Goal: Transaction & Acquisition: Subscribe to service/newsletter

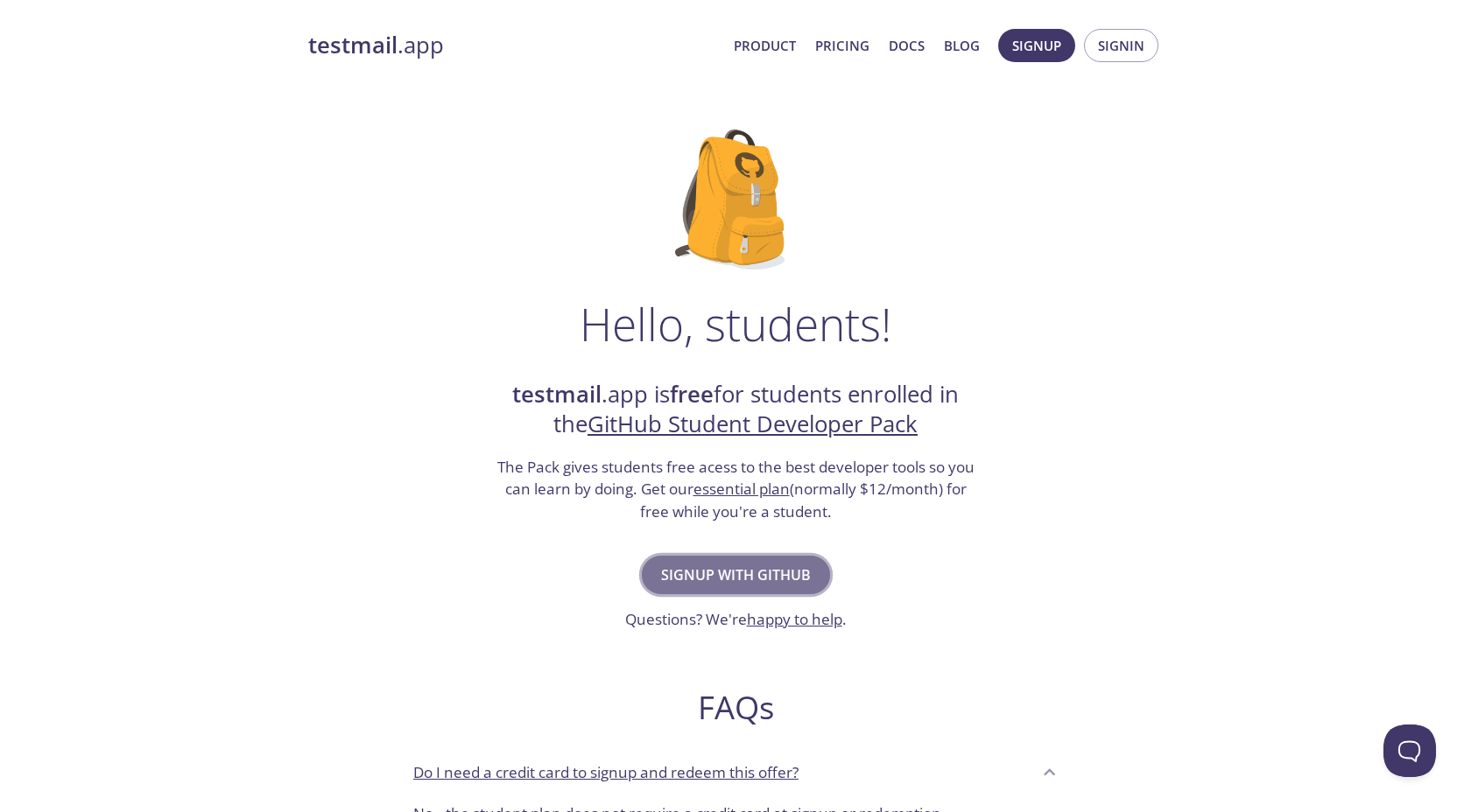
click at [736, 581] on span "Signup with GitHub" at bounding box center [736, 574] width 150 height 25
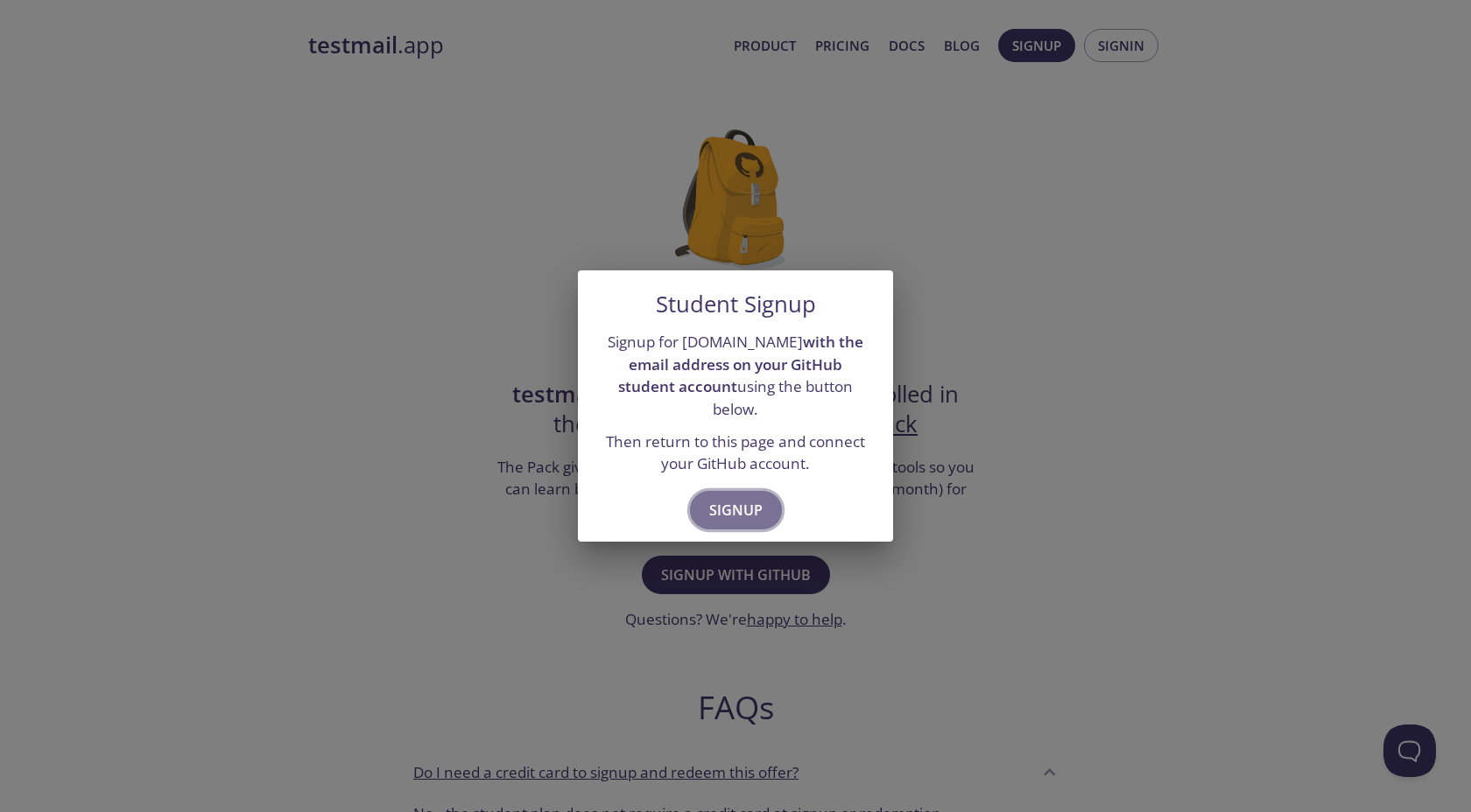
click at [744, 508] on span "Signup" at bounding box center [736, 510] width 53 height 25
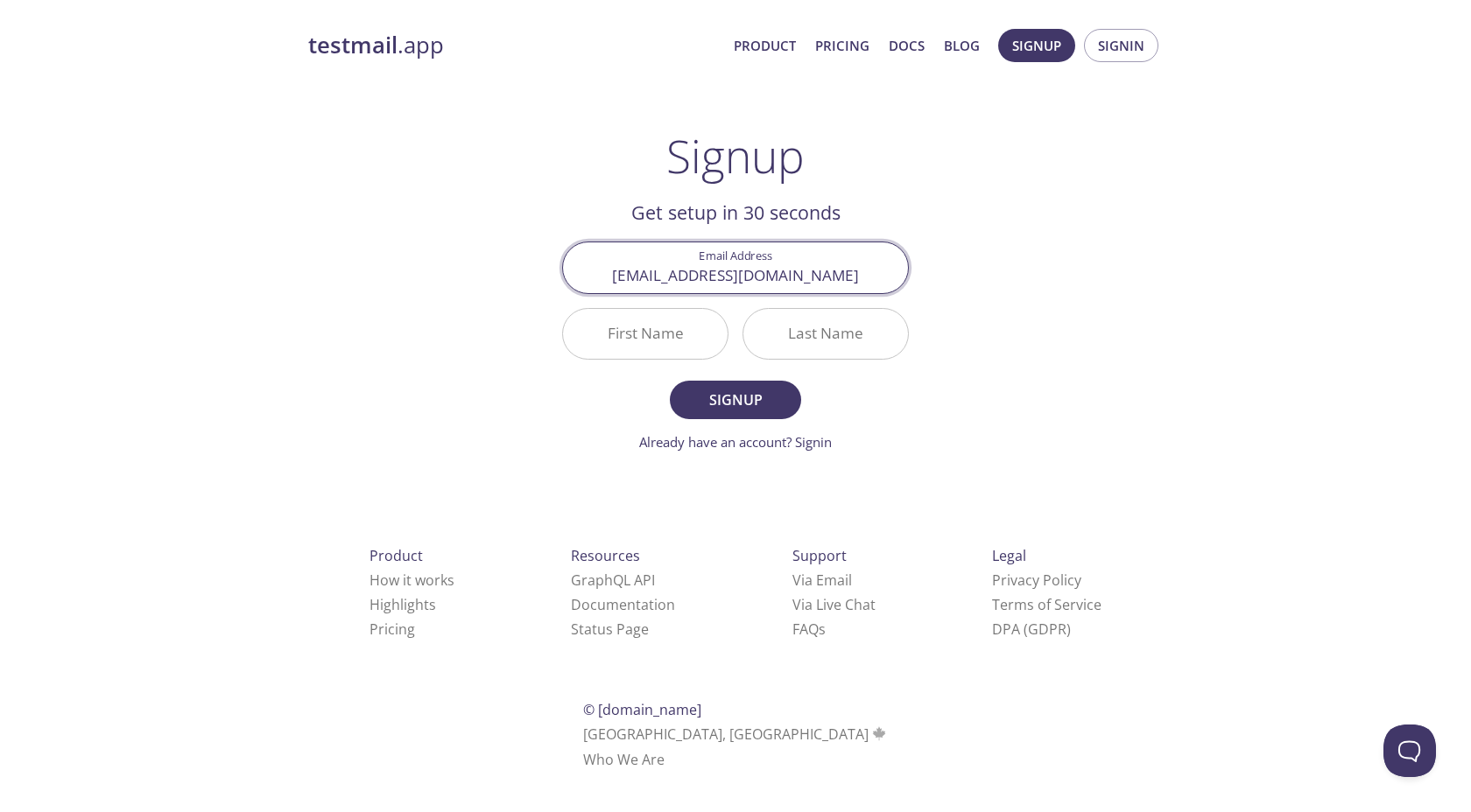
type input "c.kara@ogr.iu.edu.tr"
type input "Çınar"
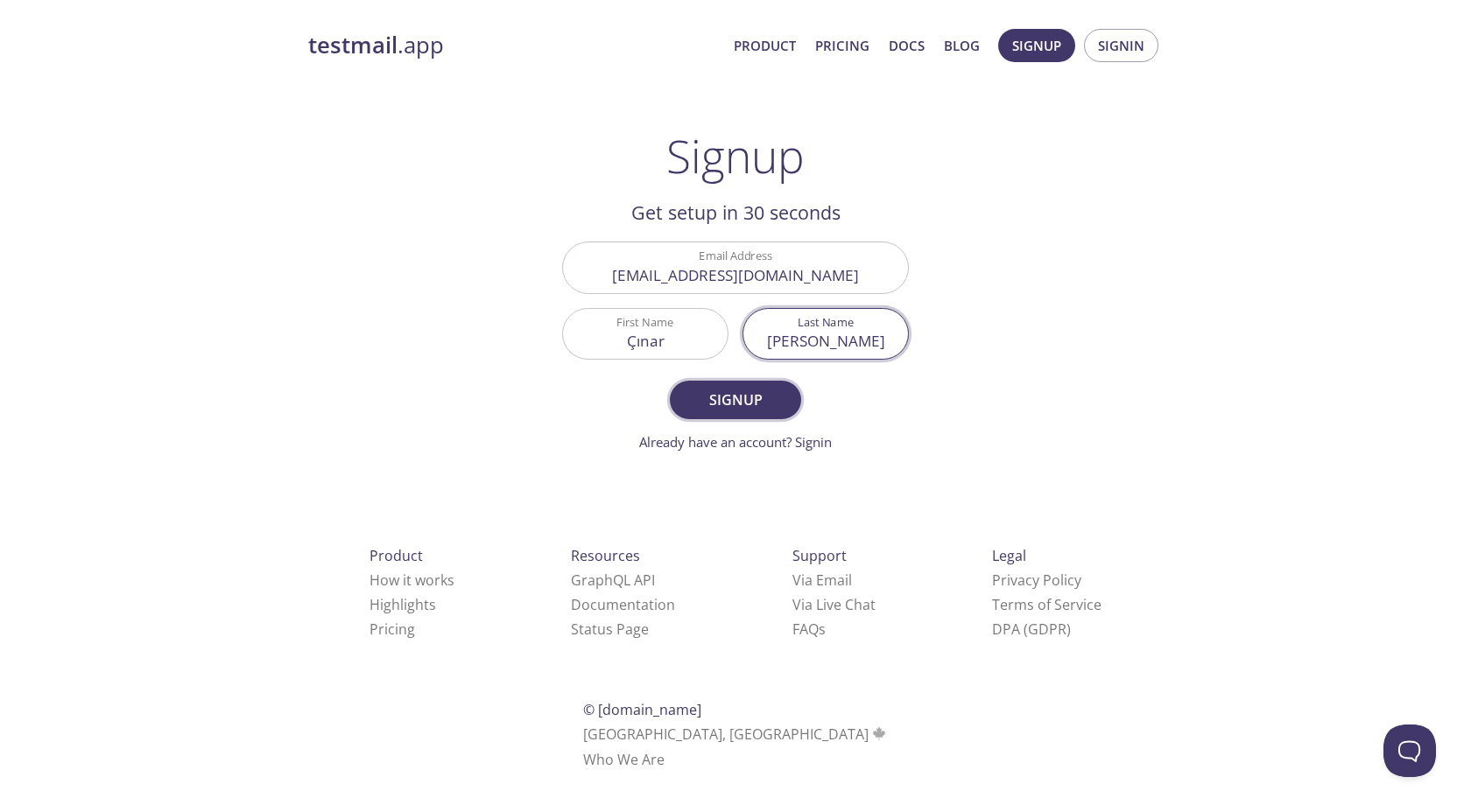
type input "Kara"
click at [741, 397] on span "Signup" at bounding box center [735, 400] width 93 height 25
click at [686, 338] on input "Çınar" at bounding box center [645, 334] width 165 height 50
click at [0, 794] on com-1password-button at bounding box center [0, 794] width 0 height 0
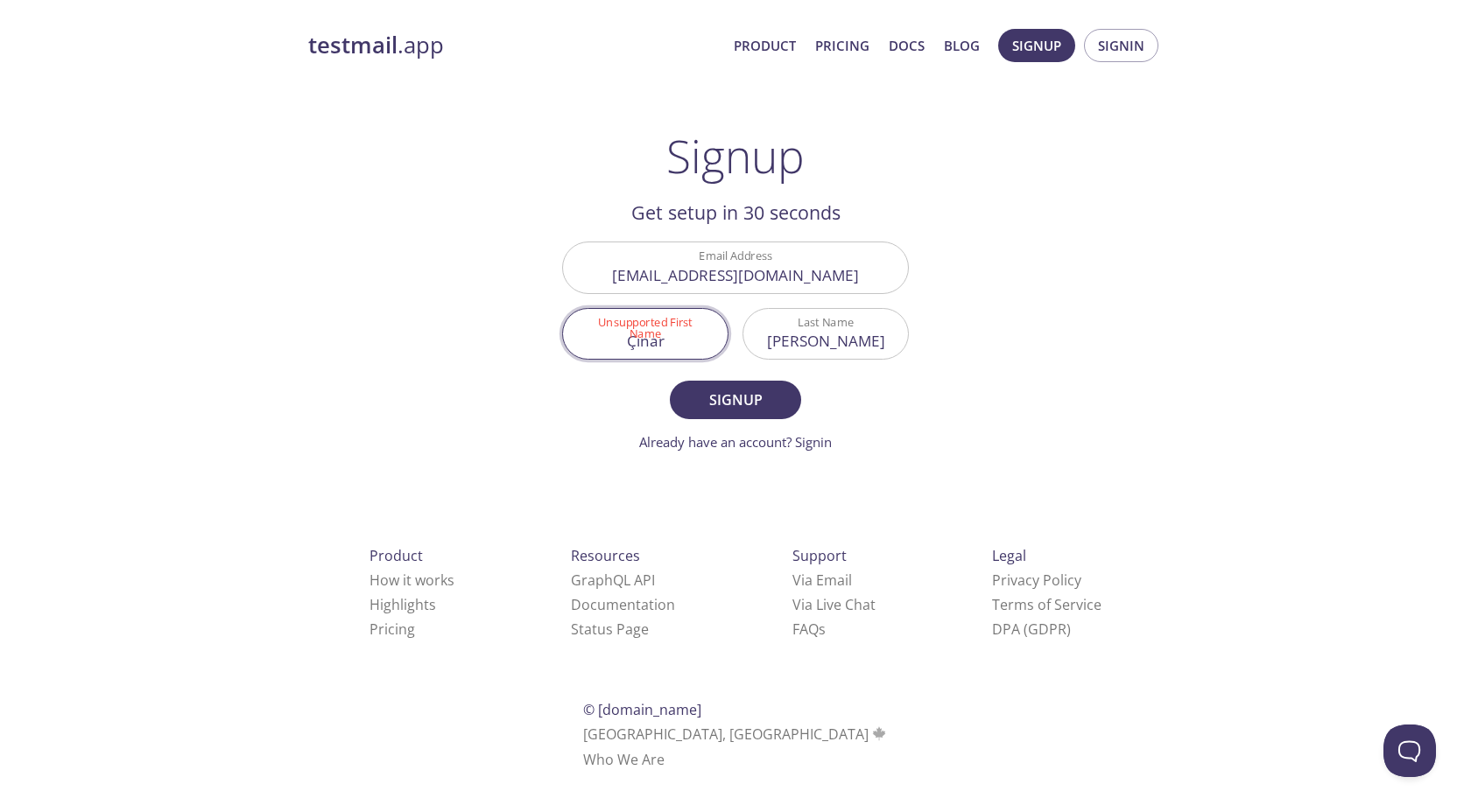
click at [656, 339] on input "Çınar" at bounding box center [645, 334] width 165 height 50
type input "Cinar"
click at [730, 398] on span "Signup" at bounding box center [735, 400] width 93 height 25
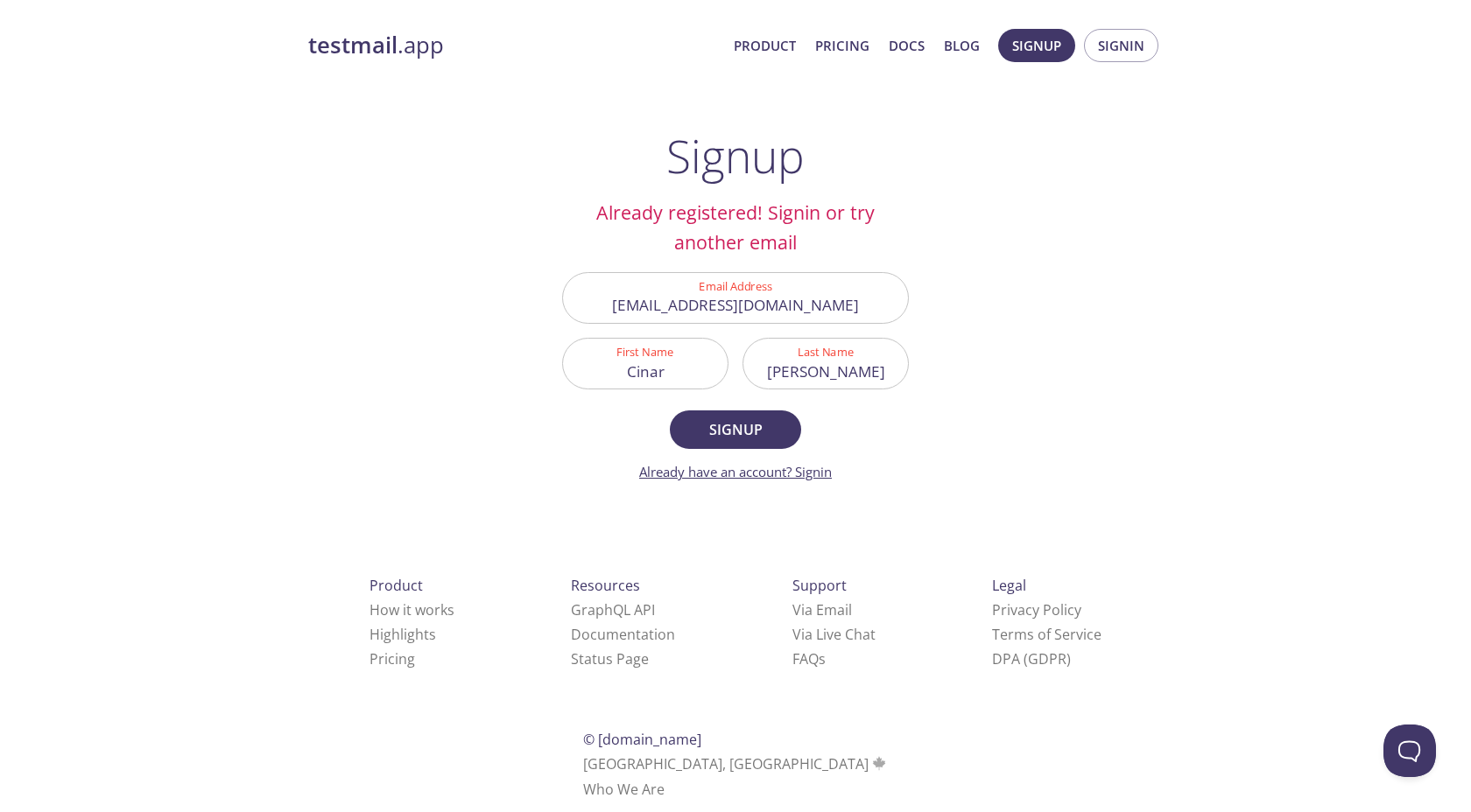
click at [807, 471] on link "Already have an account? Signin" at bounding box center [735, 471] width 193 height 17
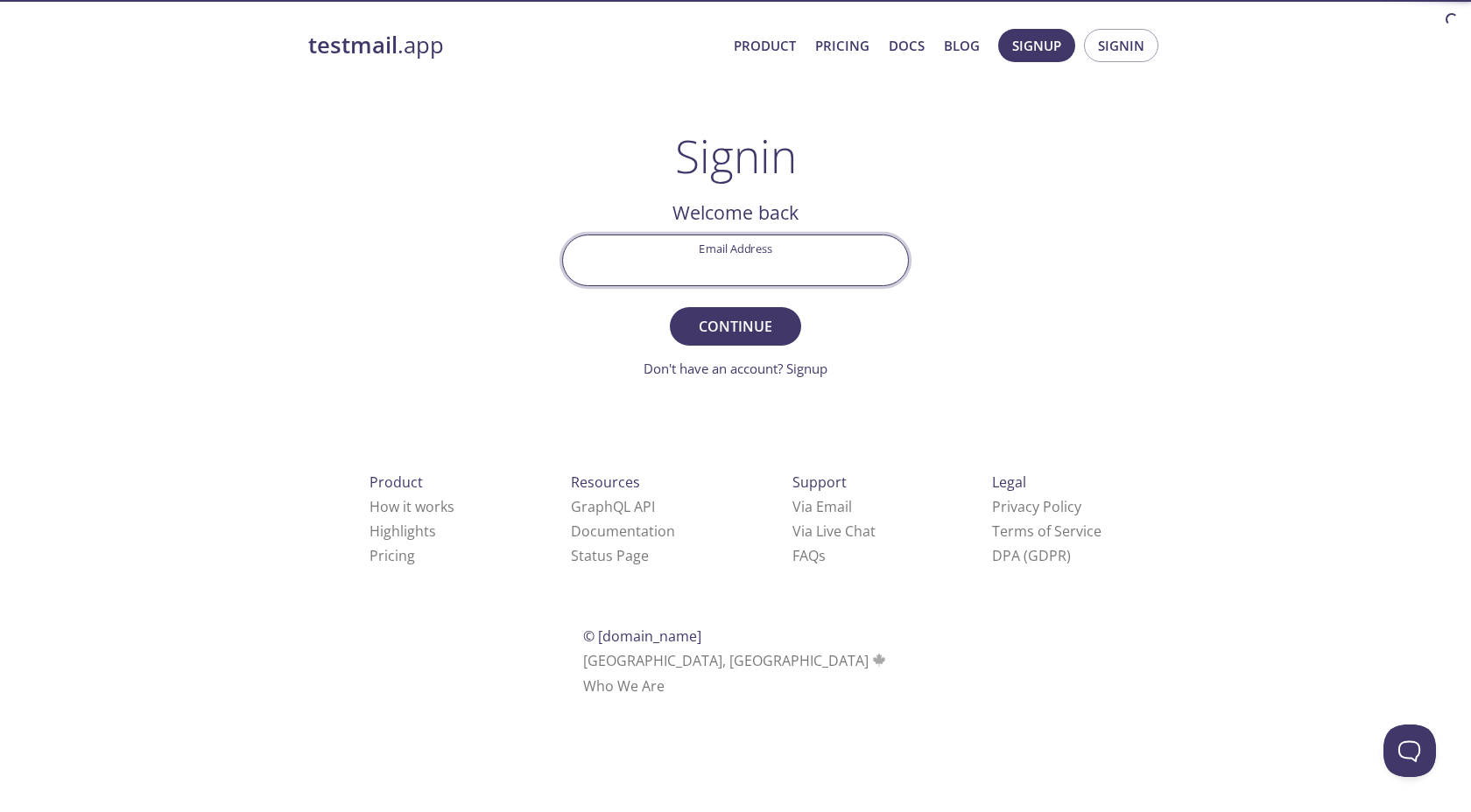
click at [789, 254] on input "Email Address" at bounding box center [735, 261] width 345 height 50
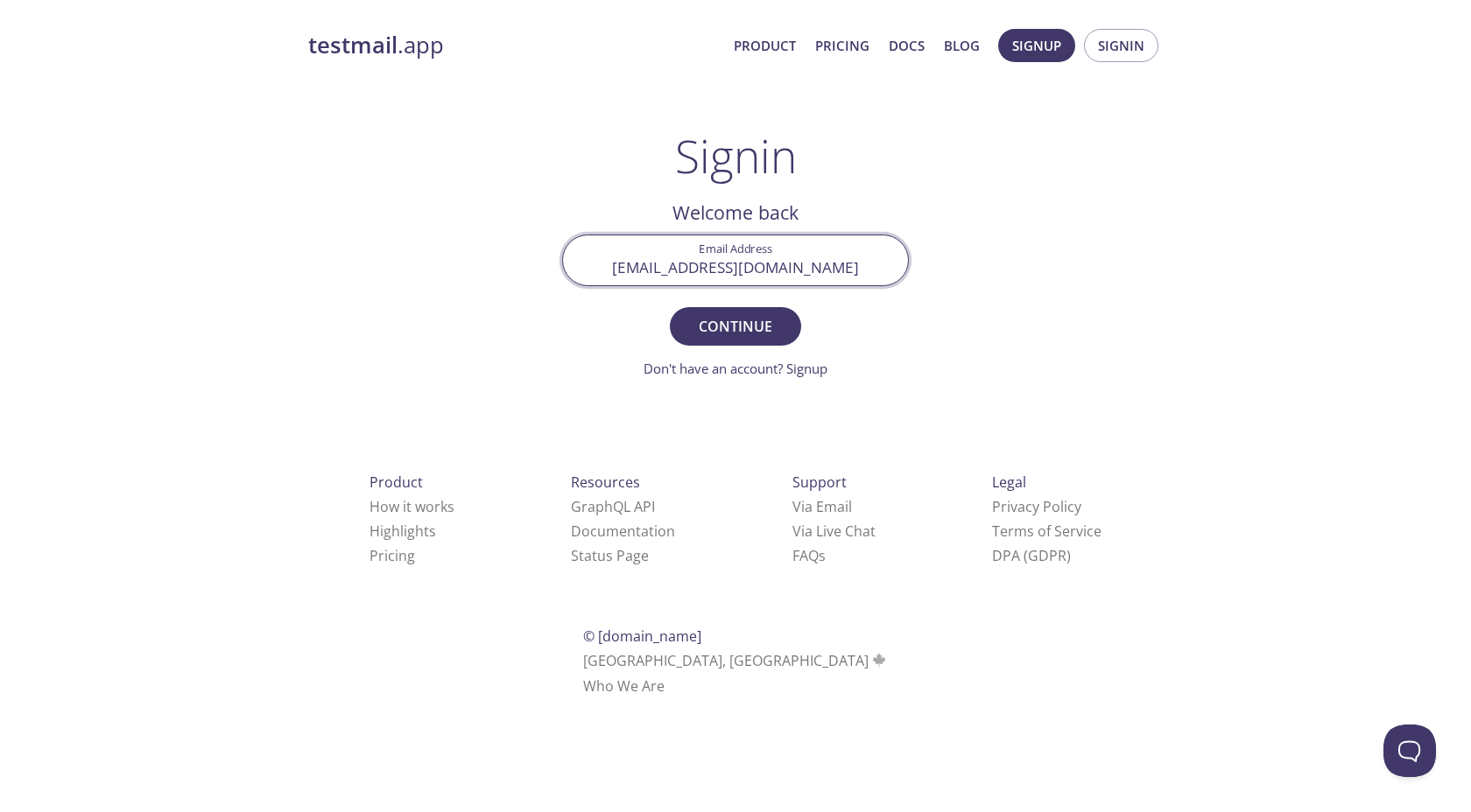
type input "[PERSON_NAME][EMAIL_ADDRESS][DOMAIN_NAME]"
click at [670, 307] on button "Continue" at bounding box center [735, 327] width 132 height 39
click at [788, 252] on input "Signin Security Code" at bounding box center [735, 261] width 345 height 50
click at [785, 254] on input "Signin Security Code" at bounding box center [735, 261] width 345 height 50
paste input "WLD6NFM"
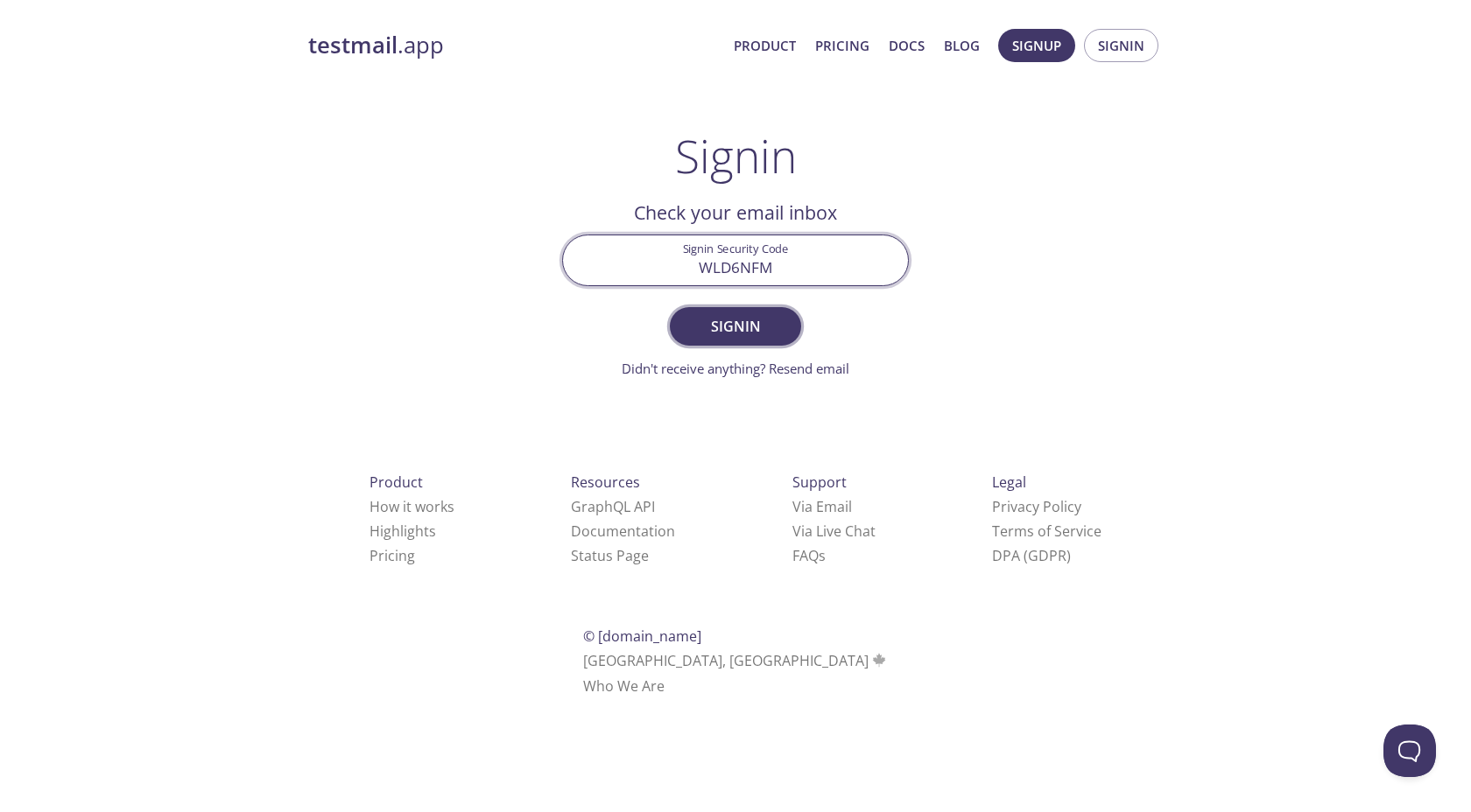
type input "WLD6NFM"
click at [745, 328] on span "Signin" at bounding box center [735, 326] width 93 height 25
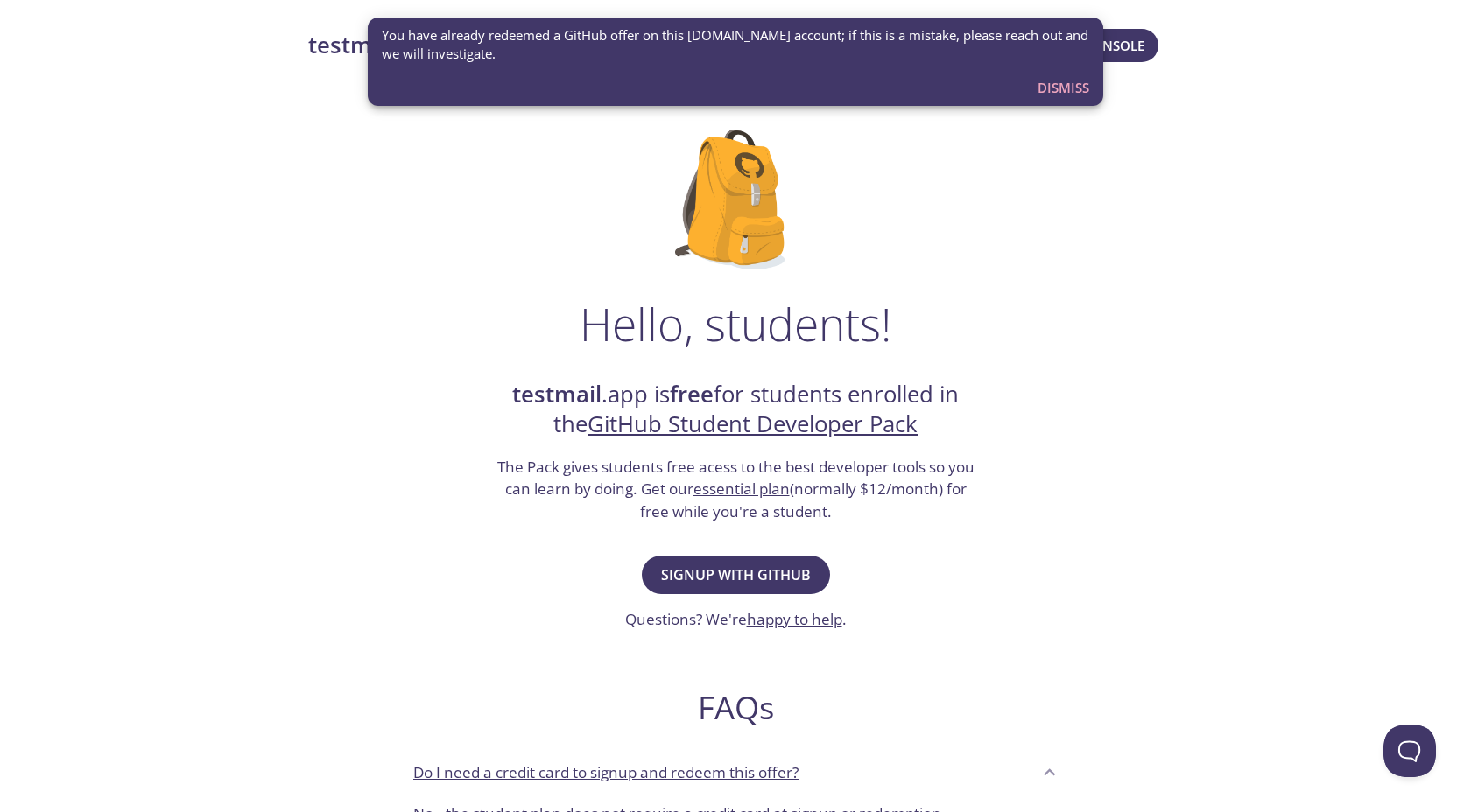
click at [1004, 36] on span "You have already redeemed a GitHub offer on this [DOMAIN_NAME] account; if this…" at bounding box center [736, 45] width 707 height 38
click at [901, 47] on span "You have already redeemed a GitHub offer on this [DOMAIN_NAME] account; if this…" at bounding box center [736, 45] width 707 height 38
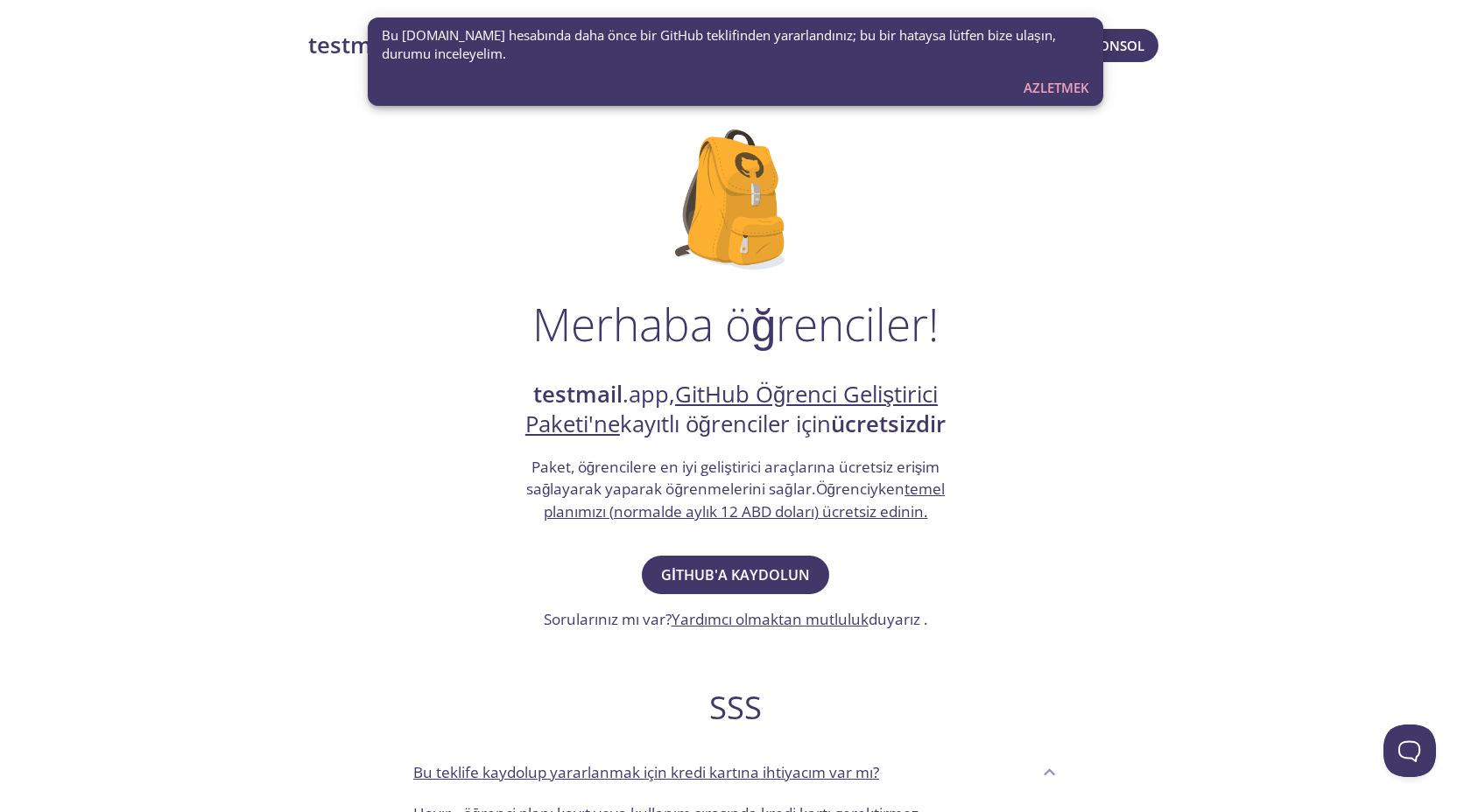
click at [860, 93] on div "Bu [DOMAIN_NAME] hesabında daha önce bir GitHub teklifinden yararlandınız; bu b…" at bounding box center [735, 62] width 736 height 88
click at [1049, 85] on font "Azletmek" at bounding box center [1057, 87] width 65 height 17
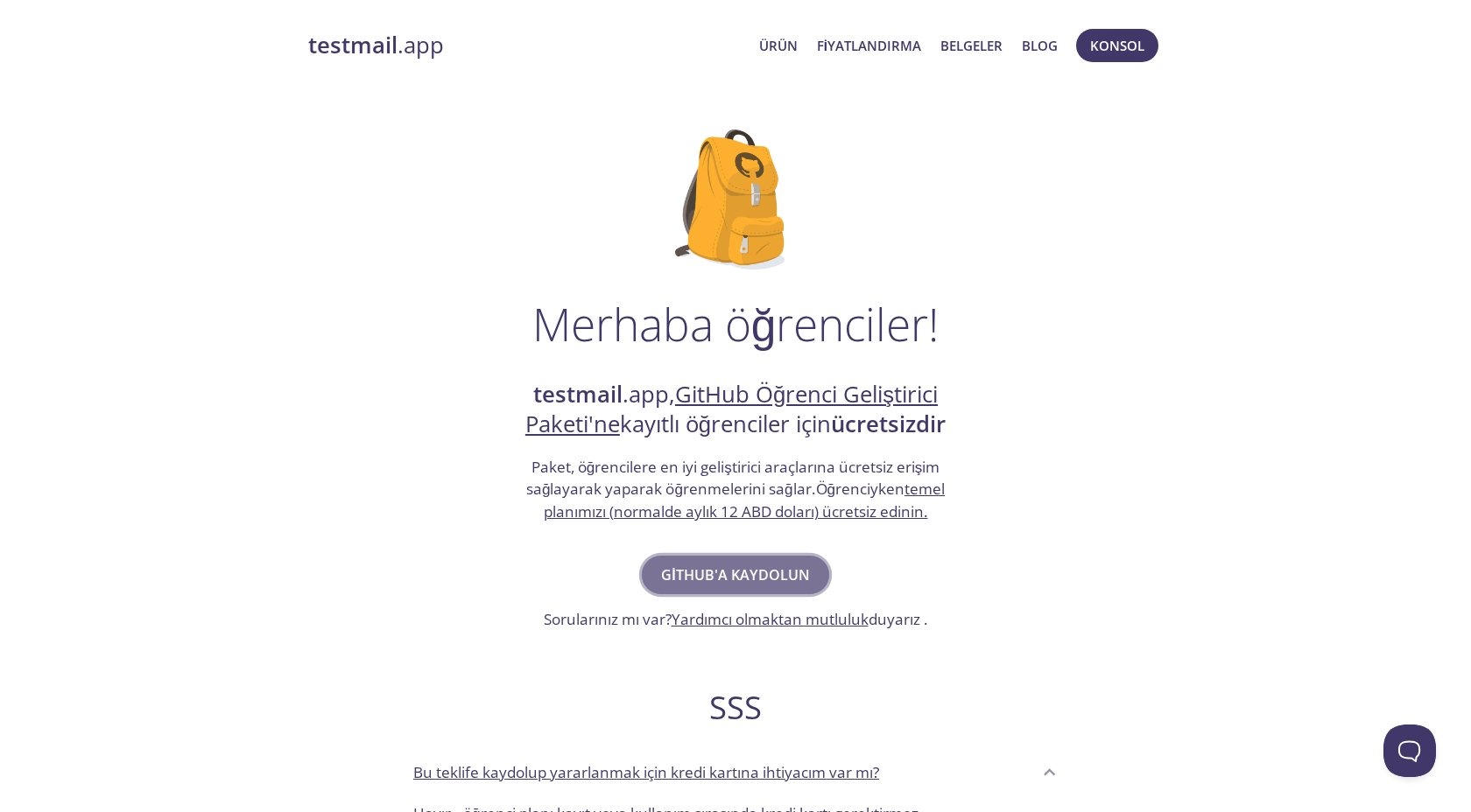
click at [744, 577] on font "GitHub'a kaydolun" at bounding box center [735, 574] width 148 height 19
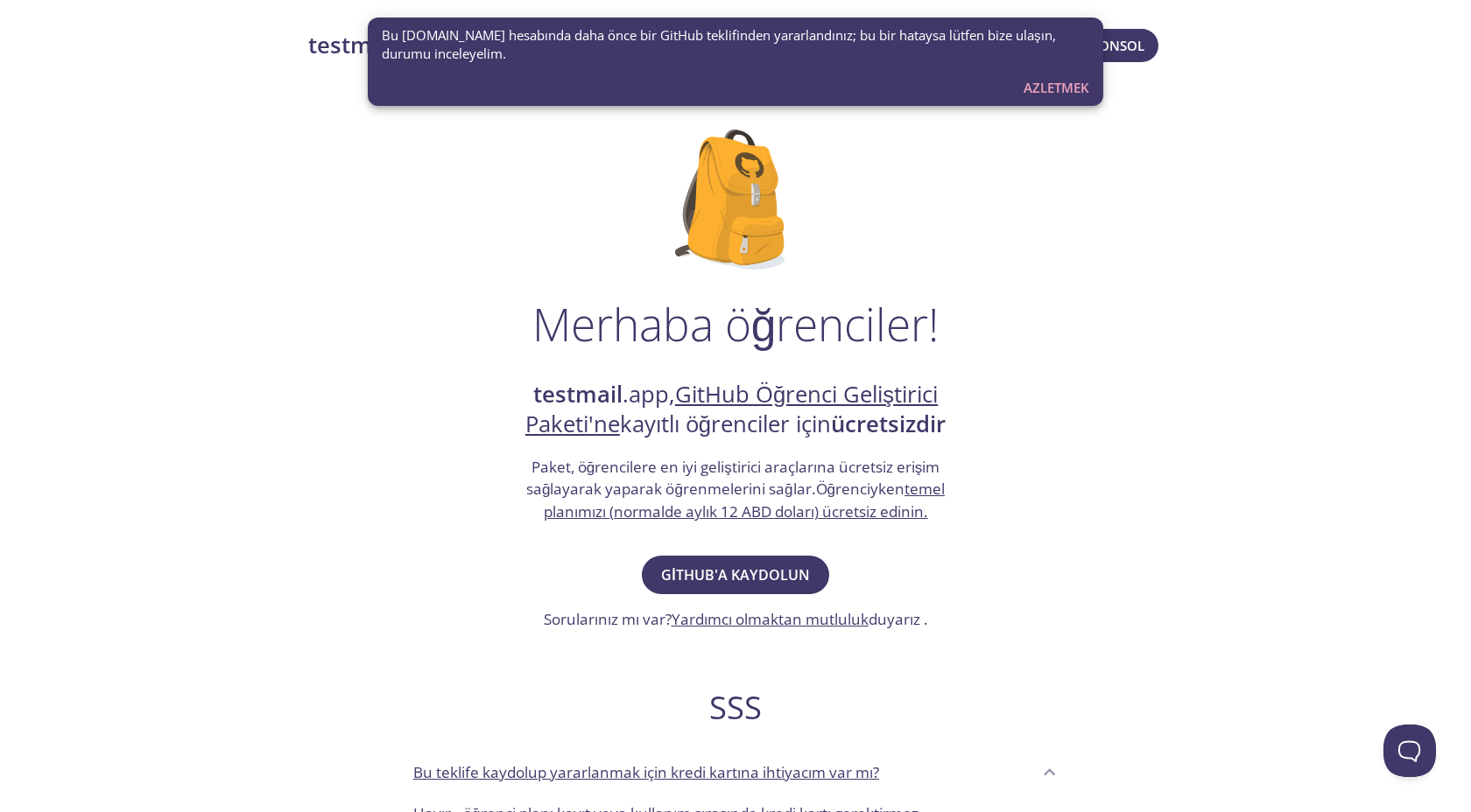
click at [686, 76] on div "Bu [DOMAIN_NAME] hesabında daha önce bir GitHub teklifinden yararlandınız; bu b…" at bounding box center [735, 62] width 736 height 88
click at [1053, 92] on font "Azletmek" at bounding box center [1057, 87] width 65 height 17
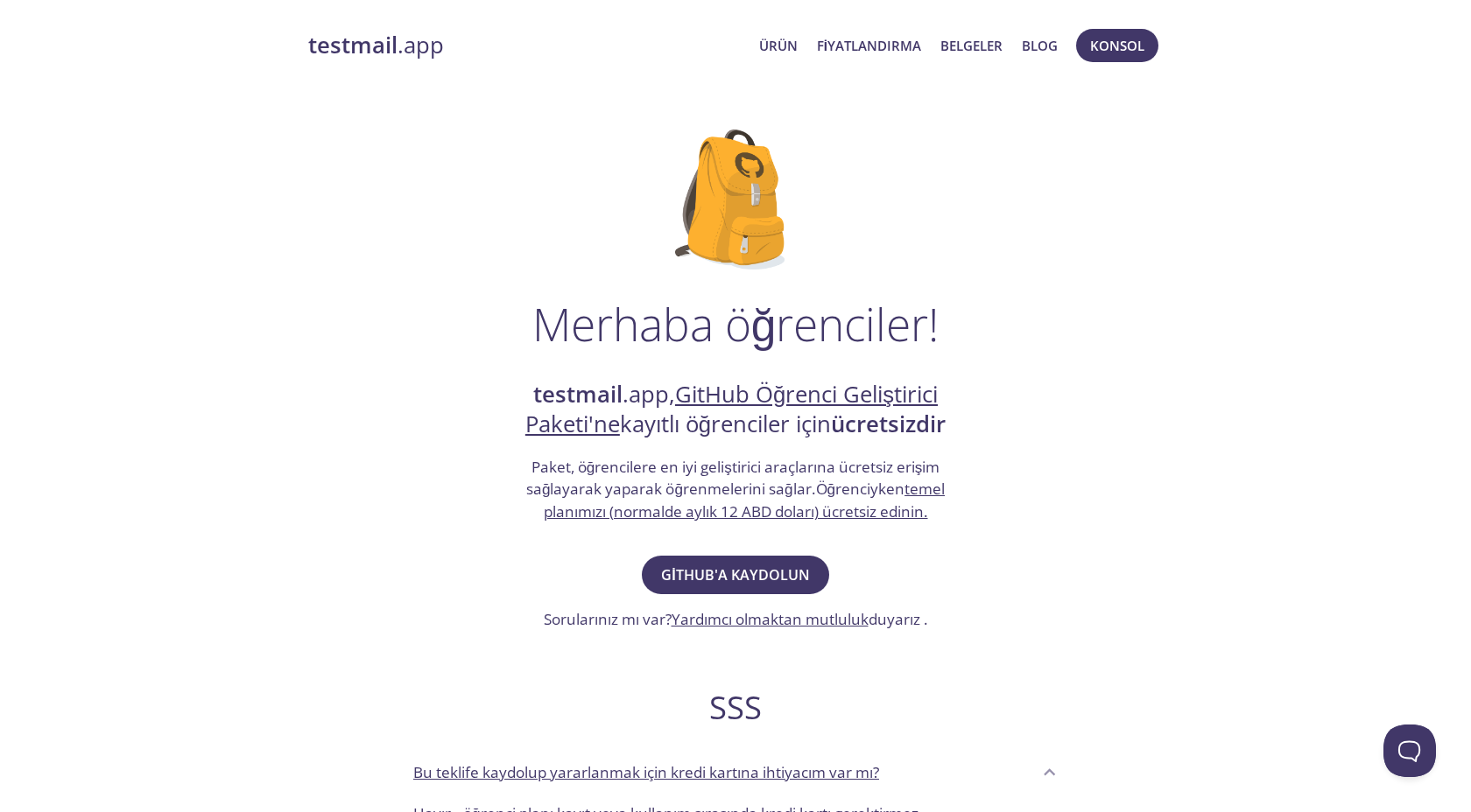
click at [1033, 154] on div "Merhaba öğrenciler! testmail .app, GitHub Öğrenci Geliştirici Paketi'ne kayıtlı…" at bounding box center [736, 646] width 855 height 1091
click at [1111, 34] on font "Konsol" at bounding box center [1117, 45] width 54 height 23
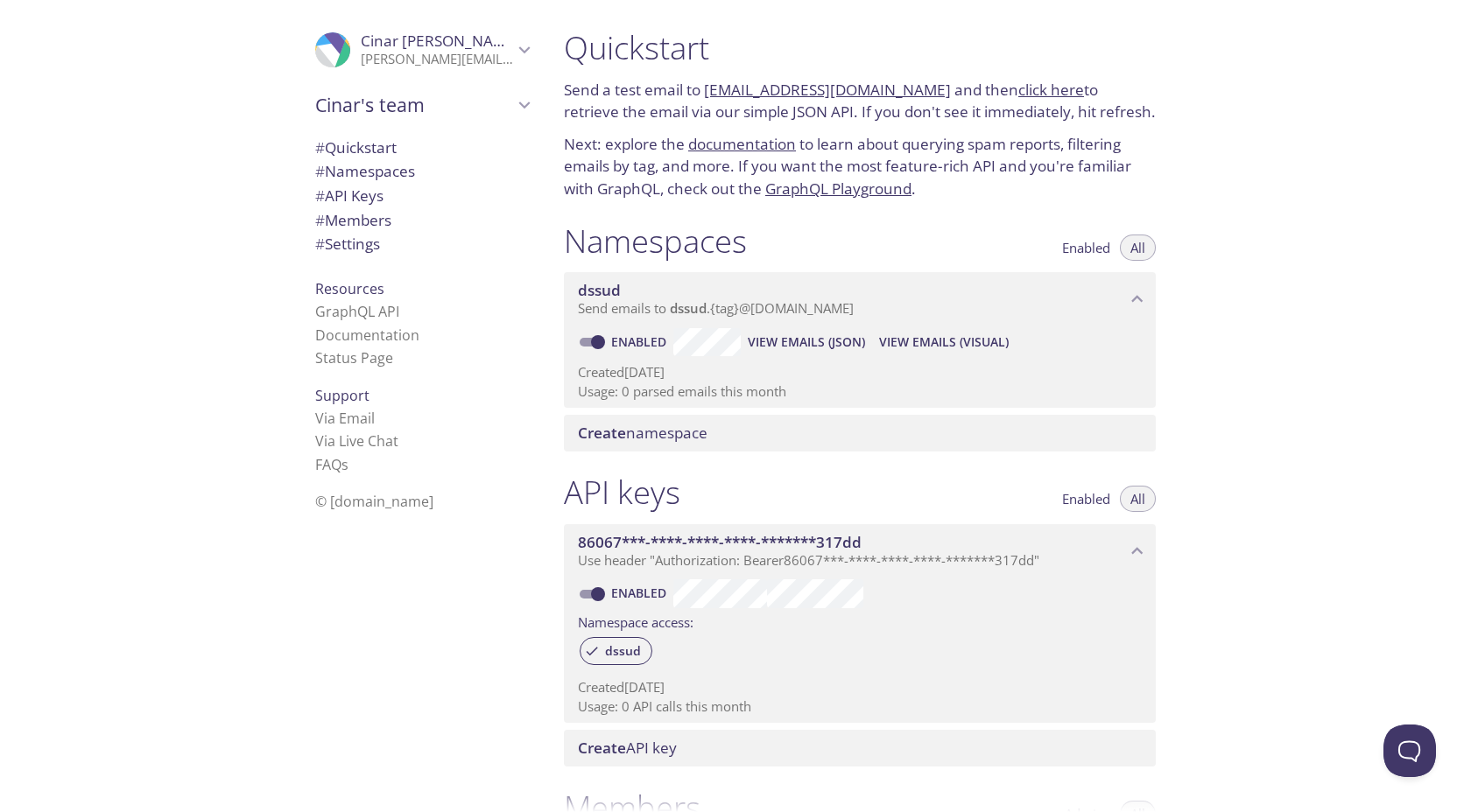
click at [1222, 157] on div "Quickstart Send a test email to [EMAIL_ADDRESS][DOMAIN_NAME] and then click her…" at bounding box center [1010, 406] width 921 height 812
click at [364, 348] on link "Status Page" at bounding box center [354, 357] width 78 height 19
click at [362, 419] on link "Via Email" at bounding box center [344, 418] width 60 height 19
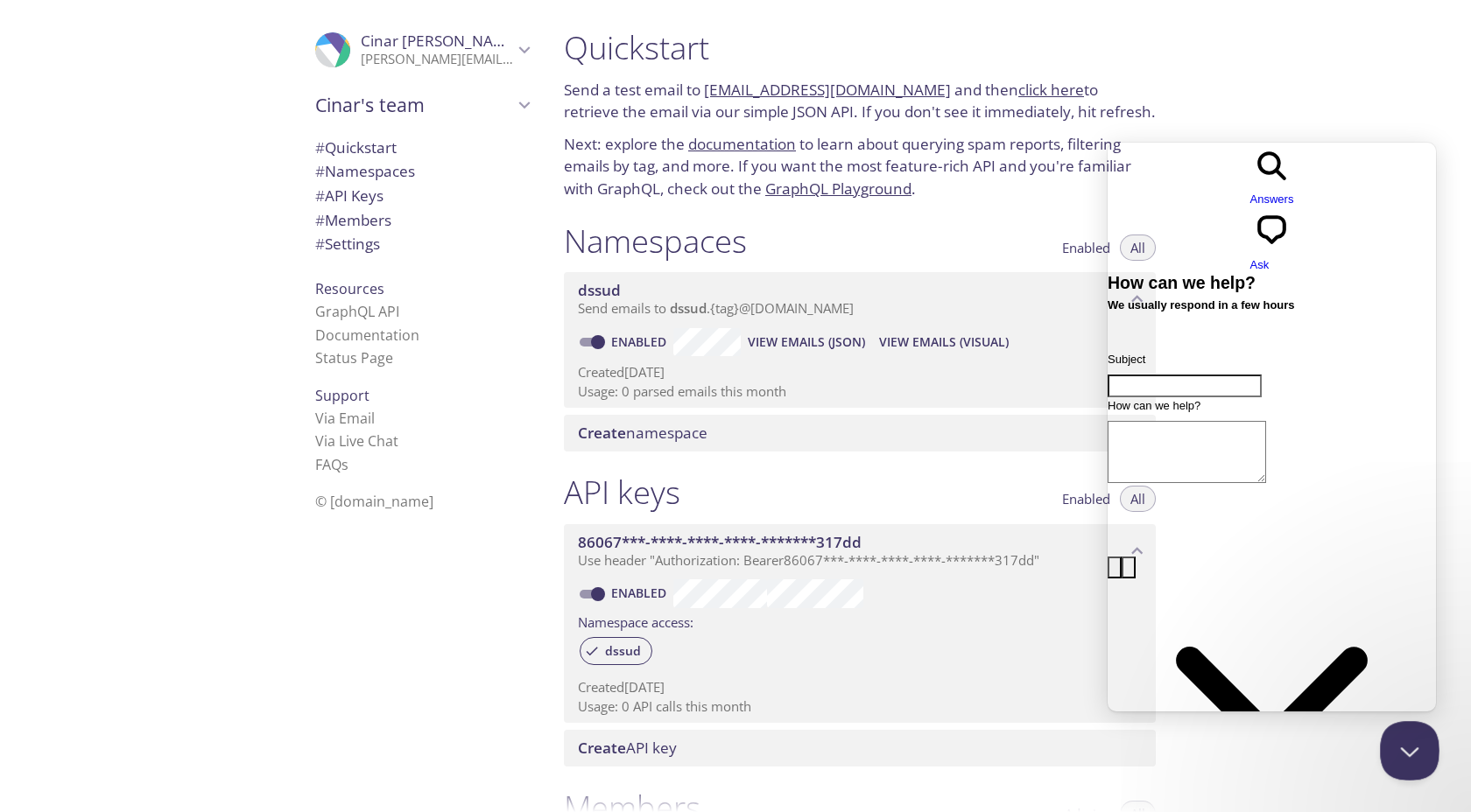
click at [1400, 732] on button "Close Beacon popover" at bounding box center [1407, 748] width 53 height 52
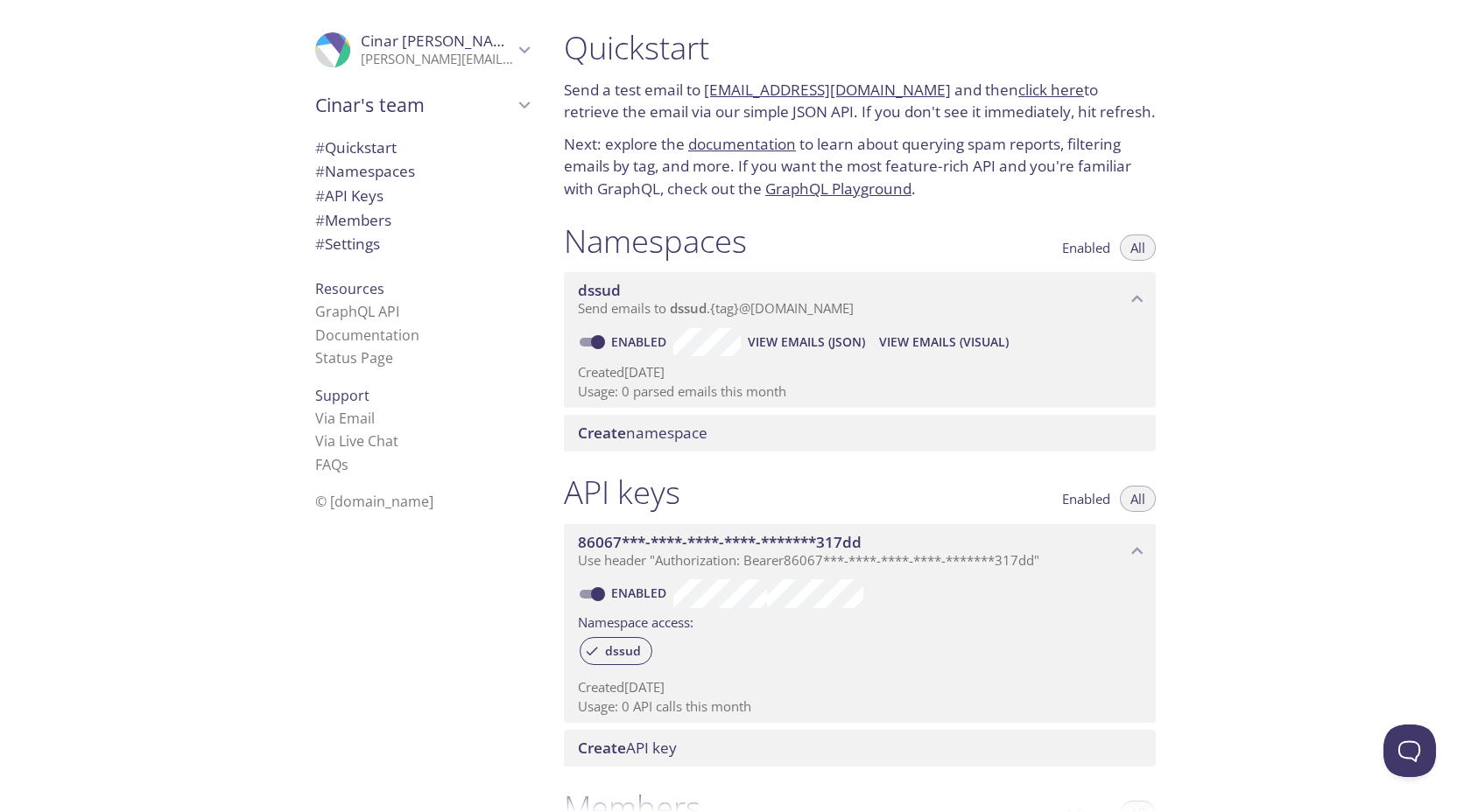
click at [362, 287] on span "Resources" at bounding box center [349, 288] width 69 height 19
click at [372, 152] on span "# Quickstart" at bounding box center [356, 147] width 81 height 20
click at [1035, 87] on link "click here" at bounding box center [1051, 90] width 65 height 20
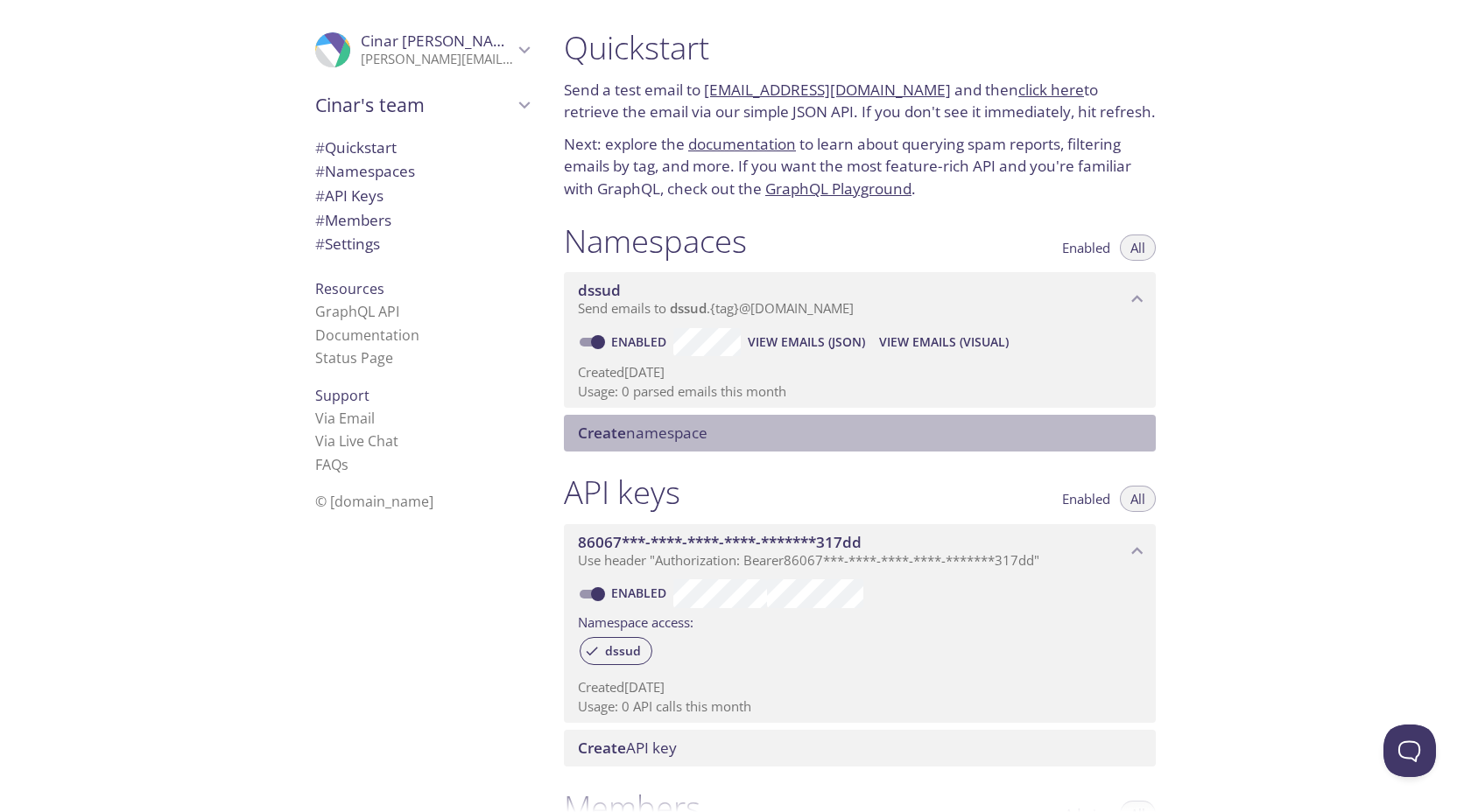
click at [705, 423] on span "Create namespace" at bounding box center [643, 433] width 130 height 20
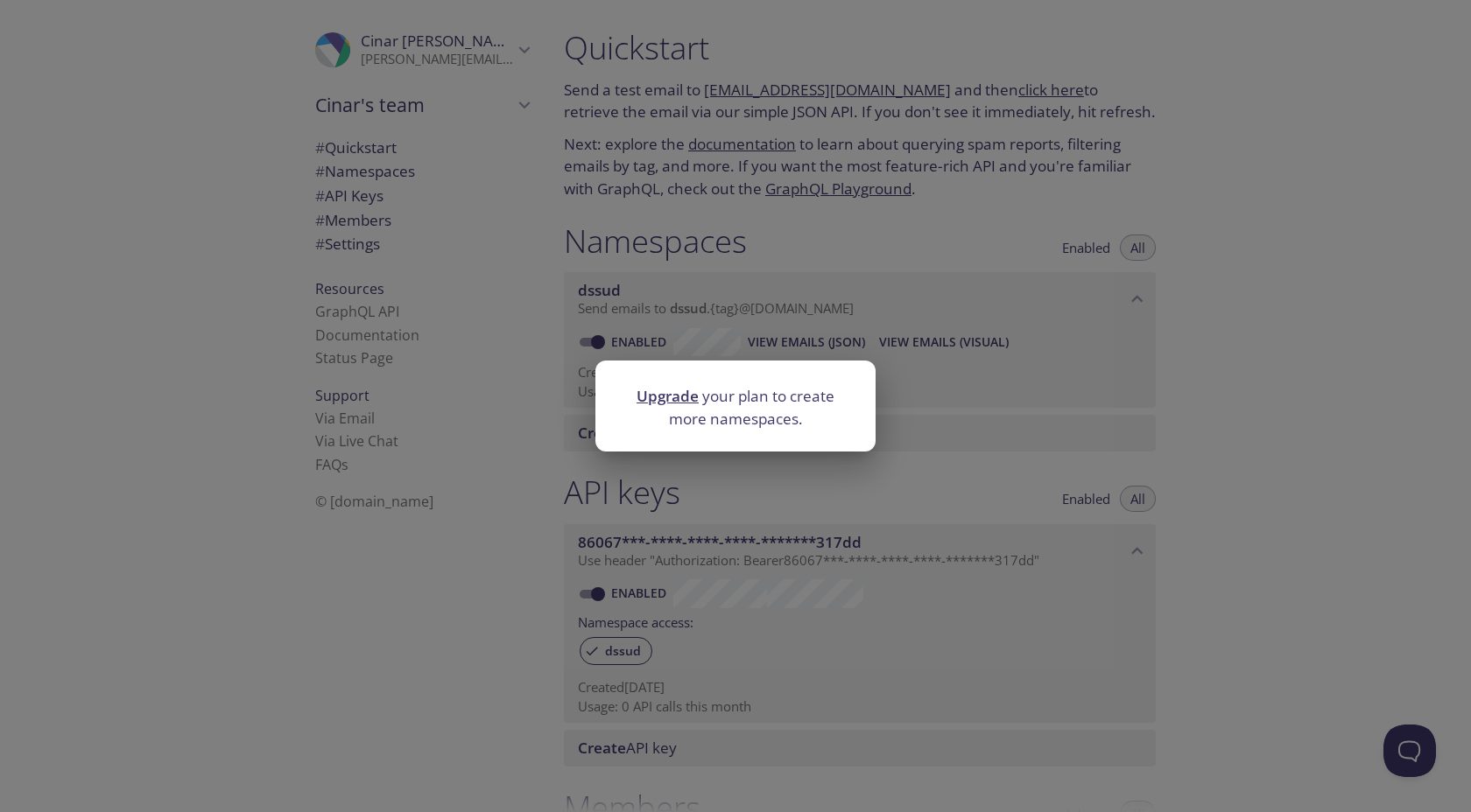
click at [838, 354] on div "Upgrade your plan to create more namespaces." at bounding box center [735, 406] width 1471 height 812
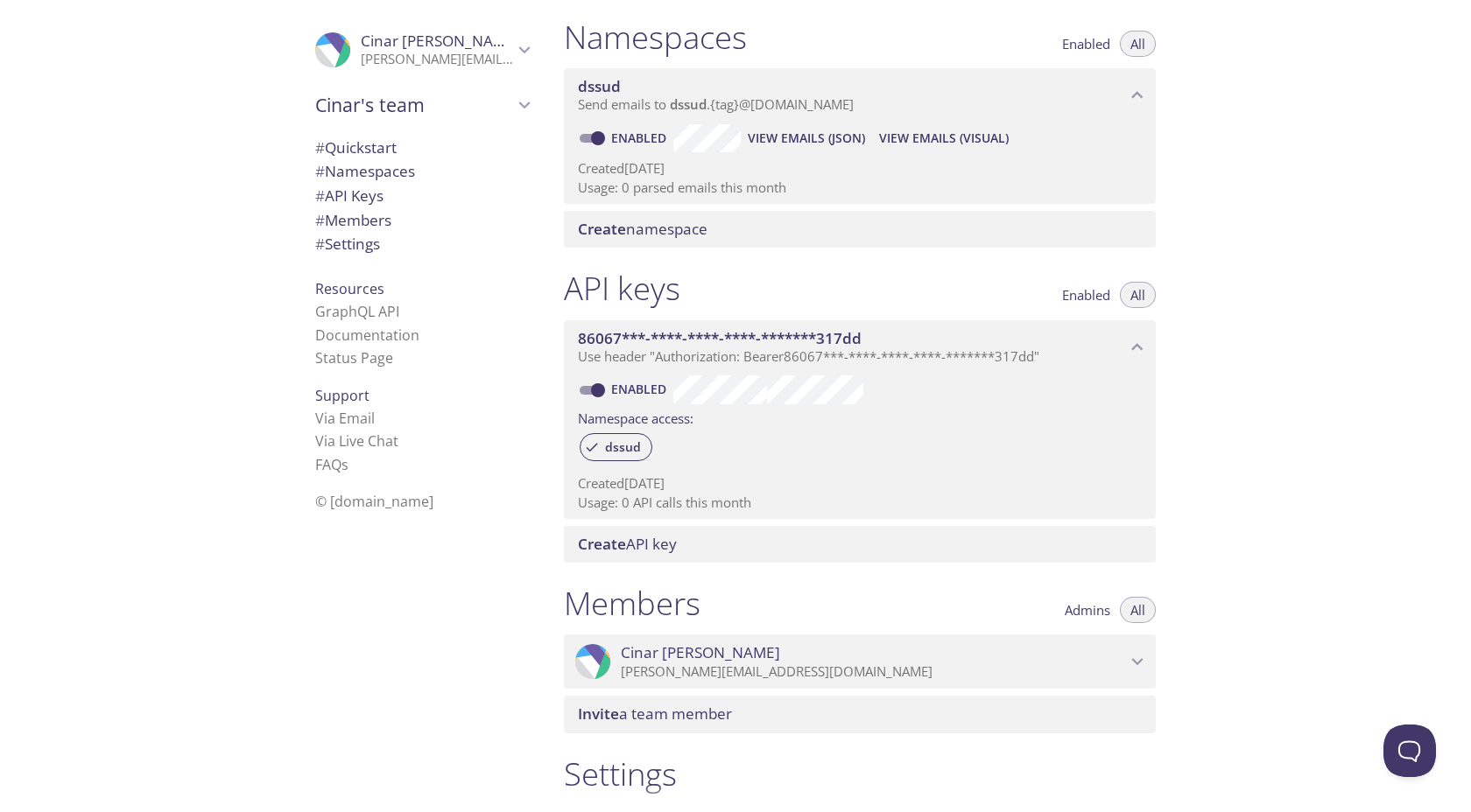
scroll to position [203, 0]
click at [925, 143] on span "View Emails (Visual)" at bounding box center [944, 140] width 130 height 21
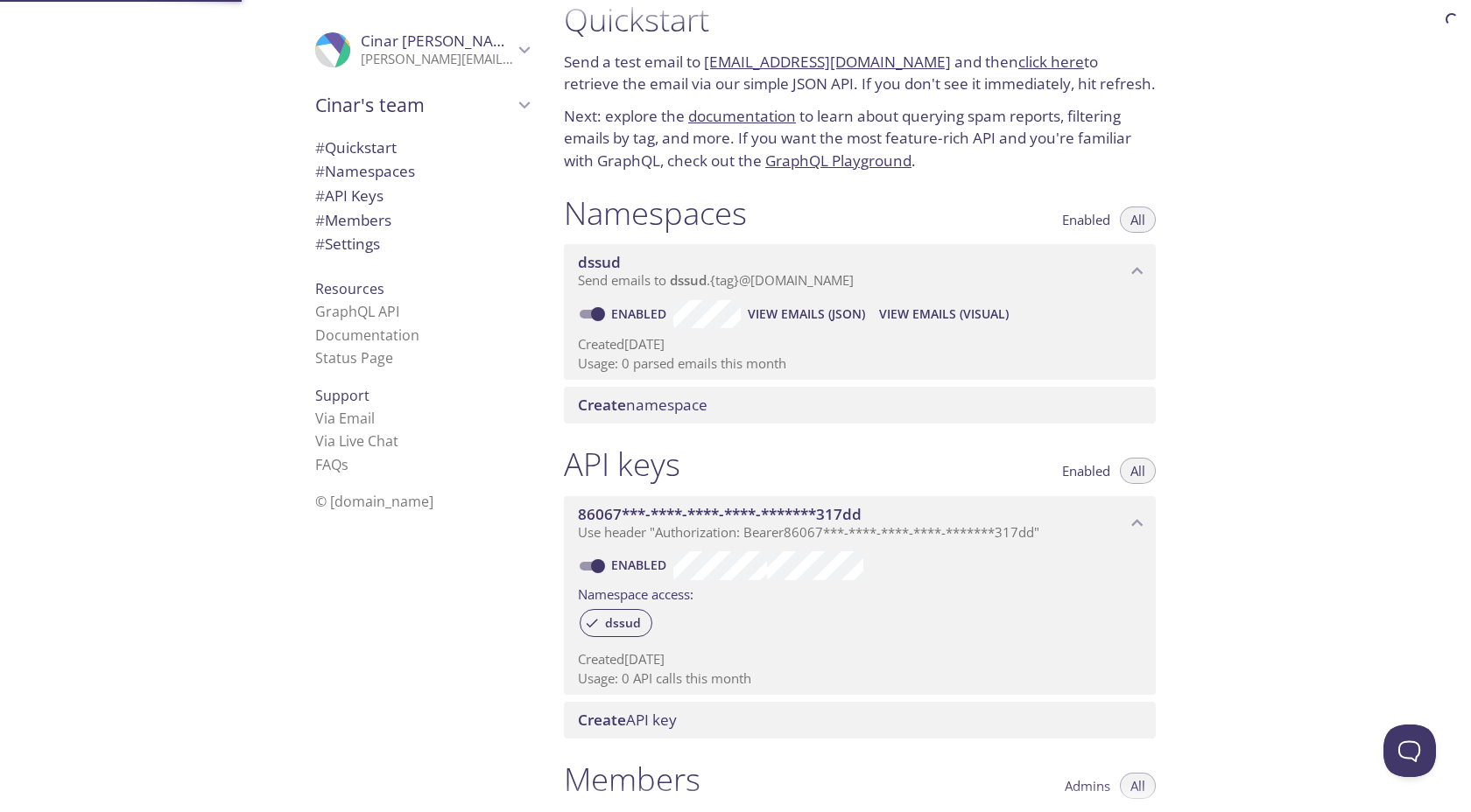
scroll to position [28, 0]
click at [795, 316] on span "View Emails (JSON)" at bounding box center [806, 314] width 117 height 21
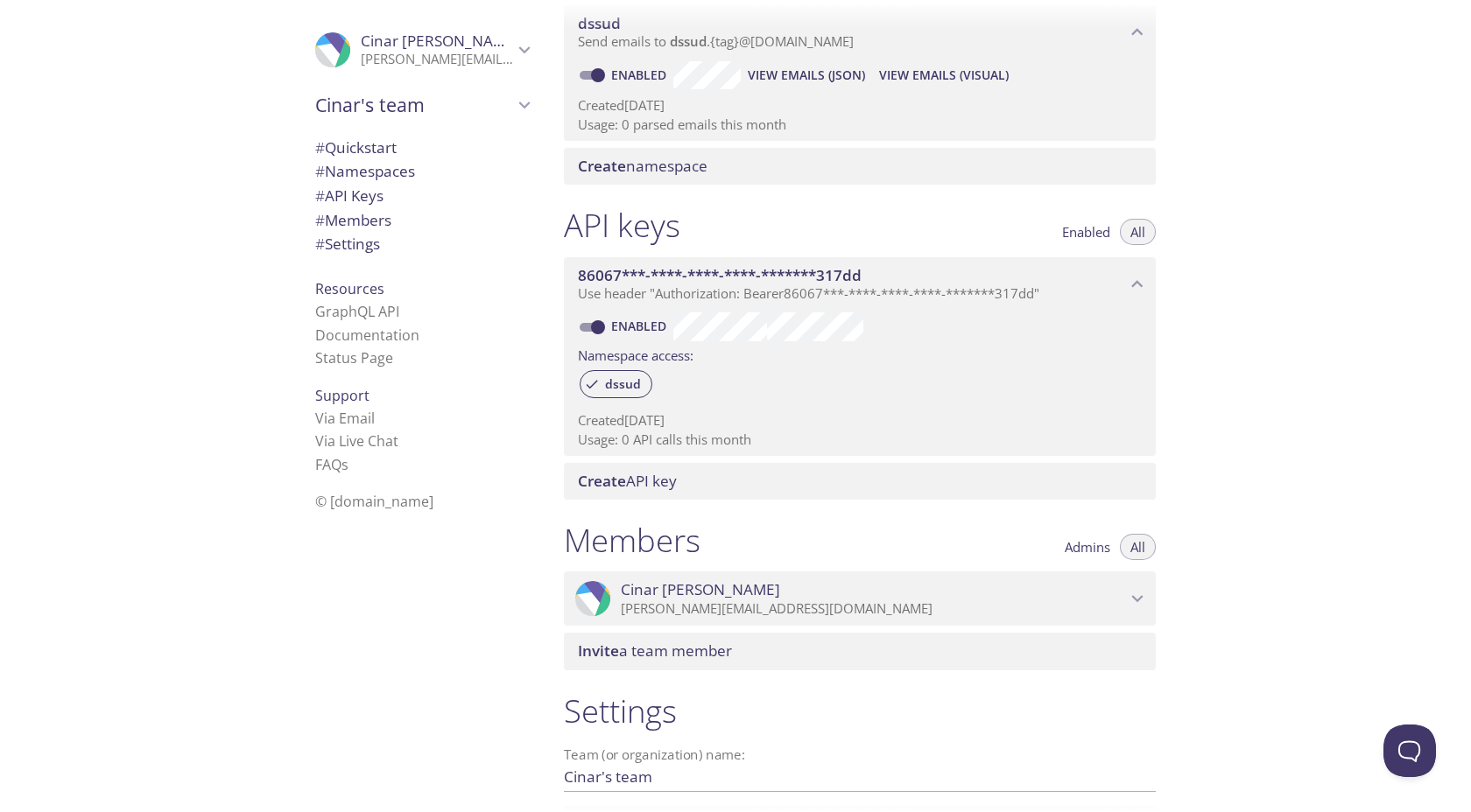
scroll to position [0, 0]
